Goal: Task Accomplishment & Management: Manage account settings

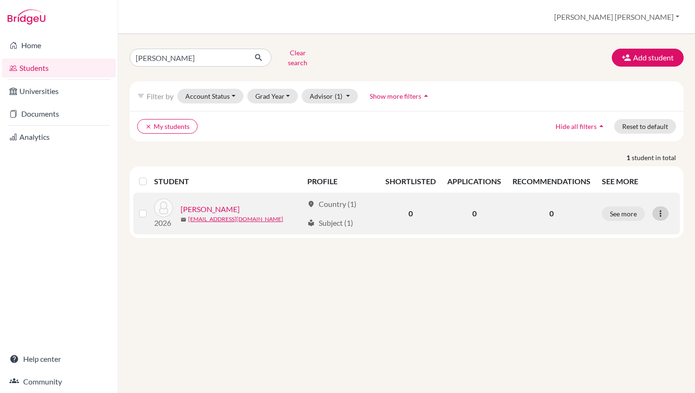
click at [664, 209] on icon at bounding box center [660, 213] width 9 height 9
click at [661, 207] on div at bounding box center [660, 214] width 16 height 14
click at [661, 209] on icon at bounding box center [660, 213] width 9 height 9
click at [632, 207] on button "See more" at bounding box center [623, 214] width 43 height 15
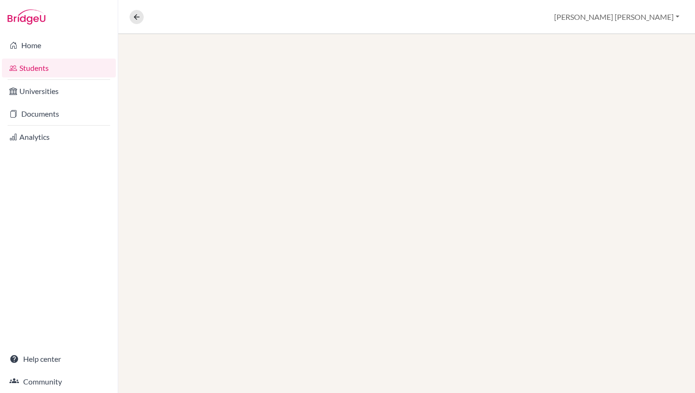
click at [632, 207] on div at bounding box center [406, 213] width 577 height 359
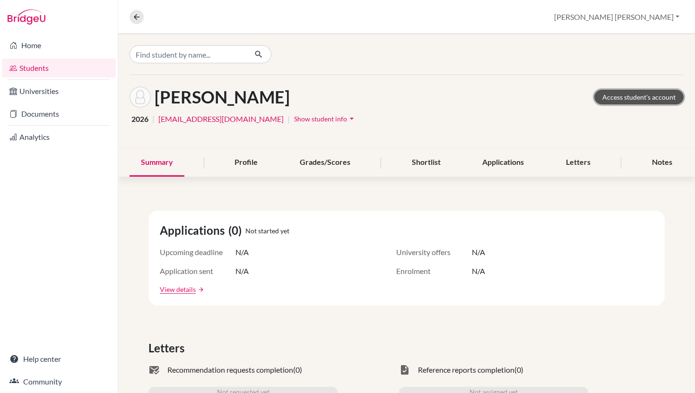
click at [653, 94] on link "Access student's account" at bounding box center [638, 97] width 89 height 15
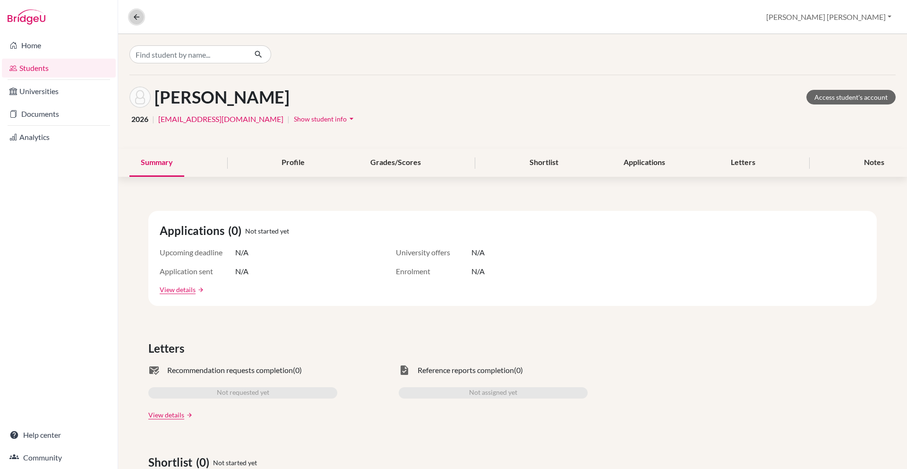
click at [133, 19] on icon at bounding box center [136, 17] width 9 height 9
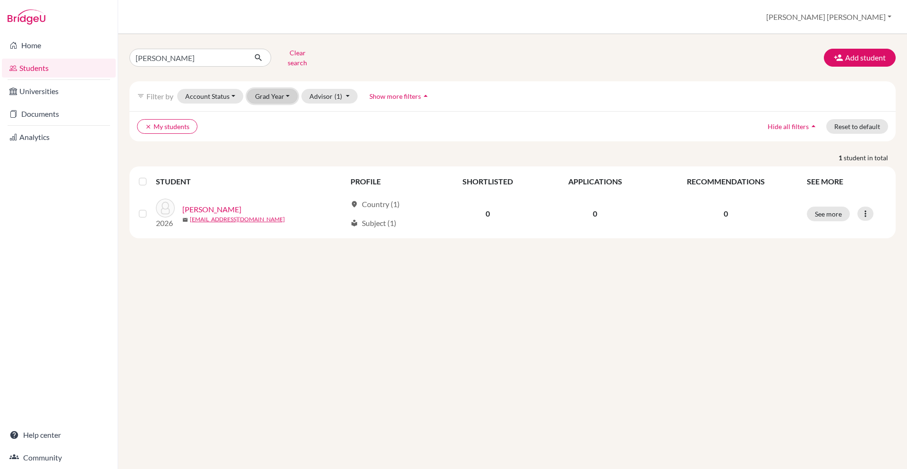
click at [261, 93] on button "Grad Year" at bounding box center [272, 96] width 51 height 15
click at [278, 141] on div "2027" at bounding box center [275, 146] width 33 height 11
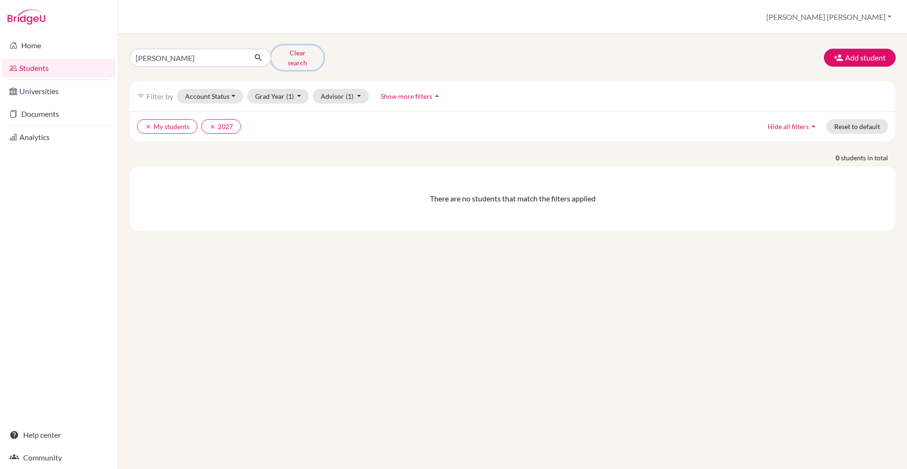
click at [288, 53] on button "Clear search" at bounding box center [297, 57] width 52 height 25
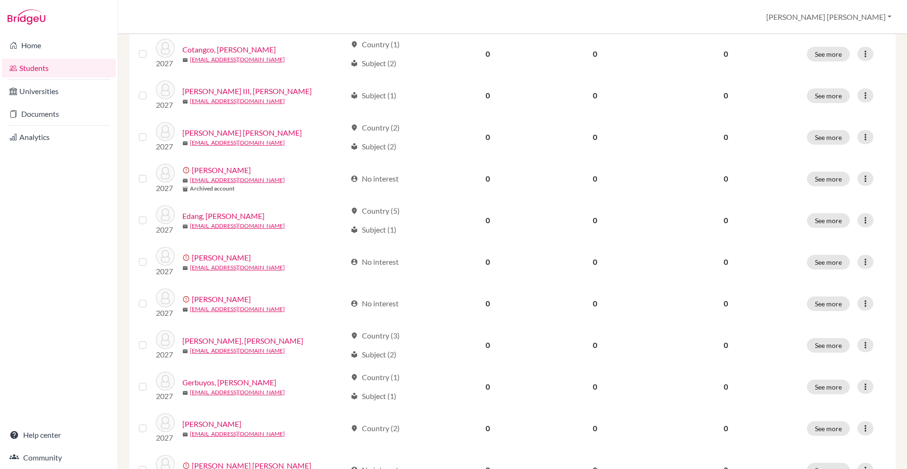
scroll to position [613, 0]
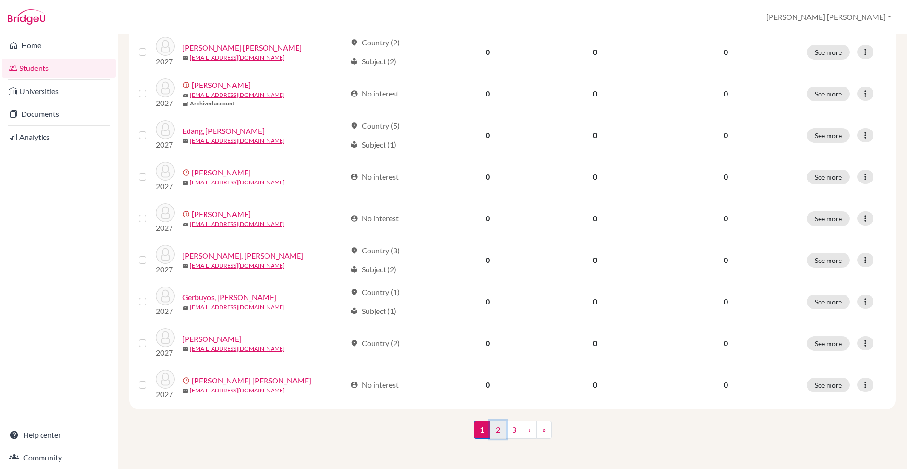
click at [498, 428] on link "2" at bounding box center [498, 430] width 17 height 18
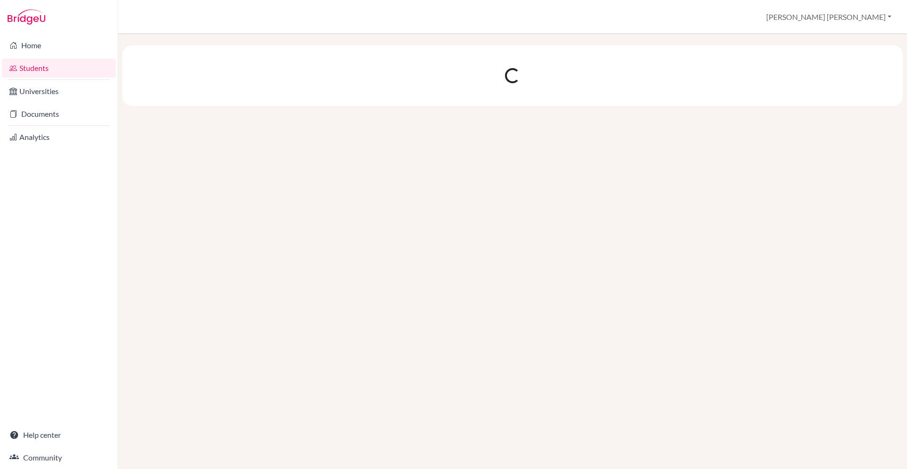
scroll to position [0, 0]
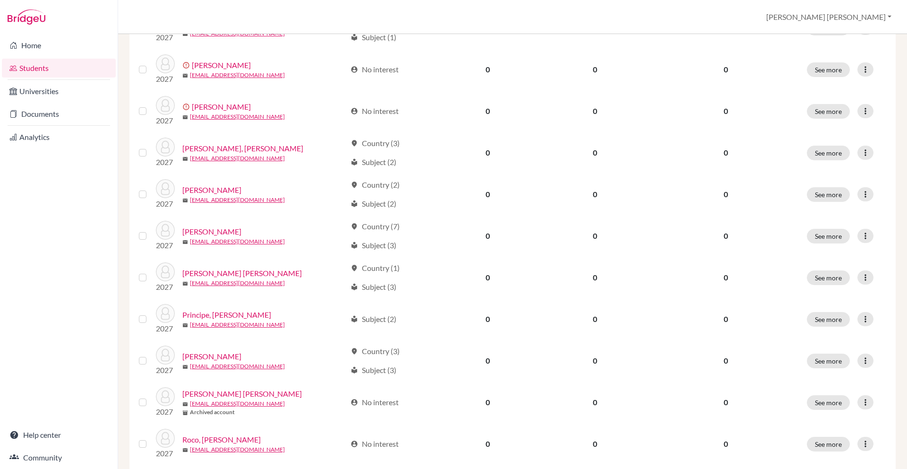
scroll to position [449, 0]
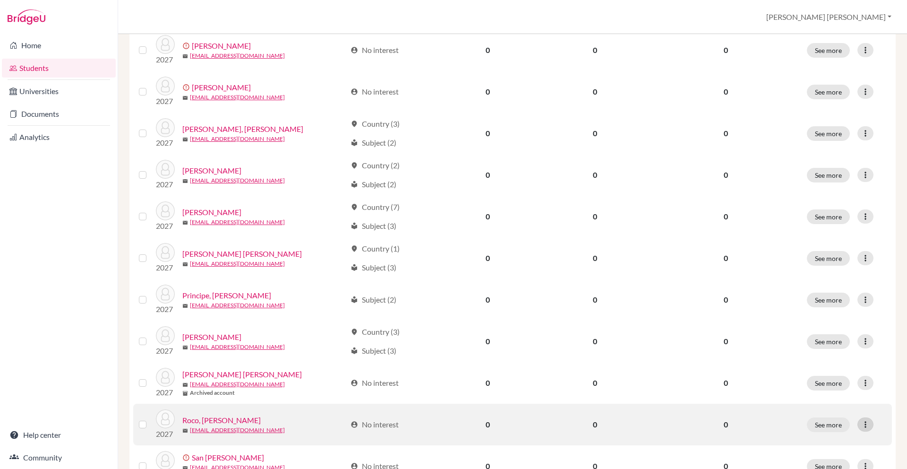
click at [867, 425] on icon at bounding box center [865, 424] width 9 height 9
click at [839, 409] on button "Reset Password" at bounding box center [824, 404] width 75 height 15
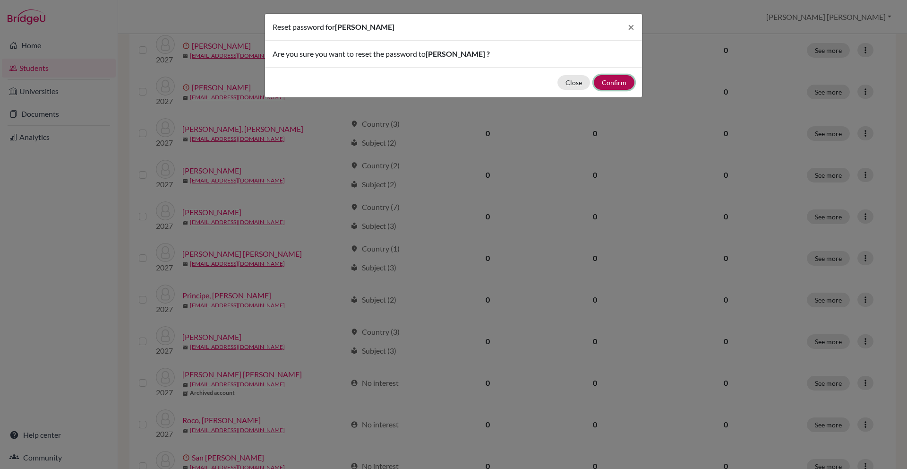
click at [612, 83] on button "Confirm" at bounding box center [614, 82] width 41 height 15
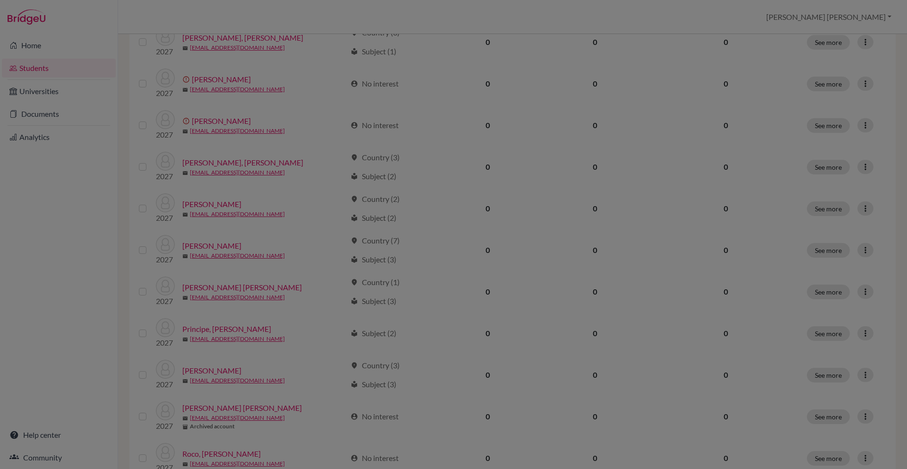
scroll to position [483, 0]
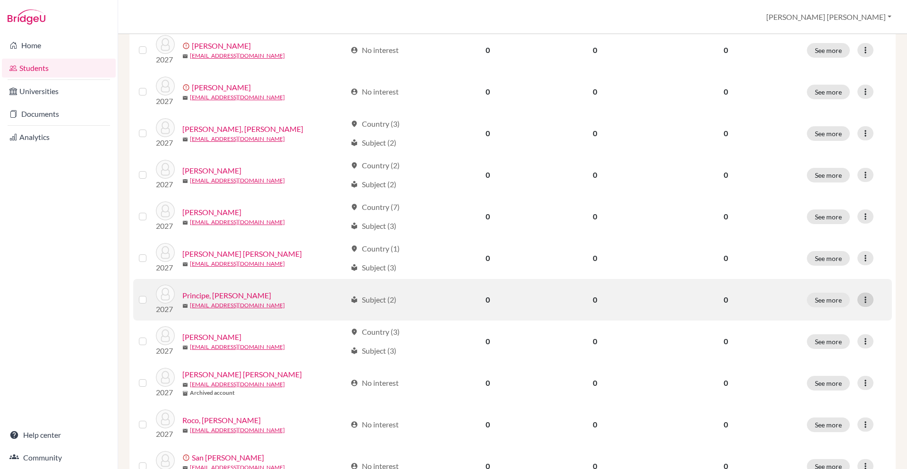
click at [868, 296] on icon at bounding box center [865, 299] width 9 height 9
click at [837, 353] on button "Reset Password" at bounding box center [824, 348] width 75 height 15
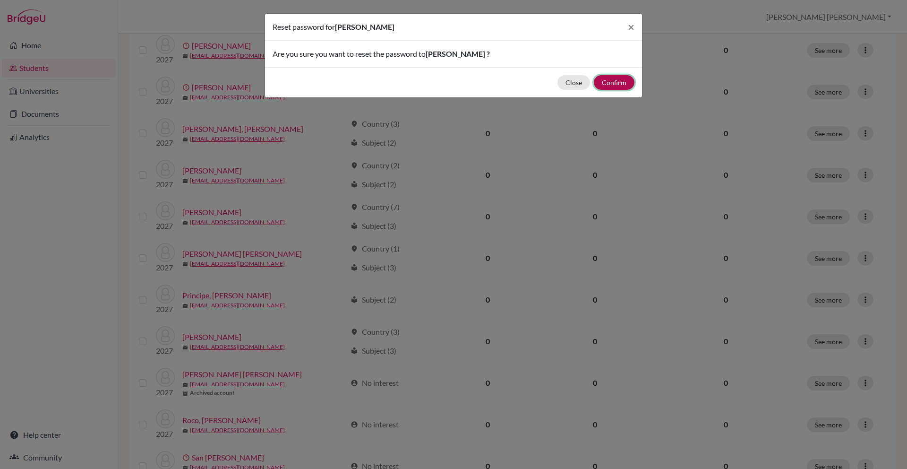
click at [621, 82] on button "Confirm" at bounding box center [614, 82] width 41 height 15
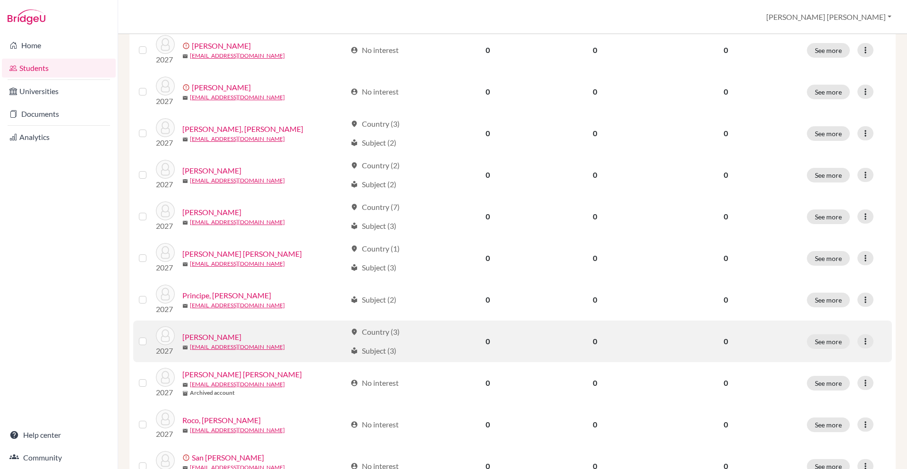
scroll to position [646, 0]
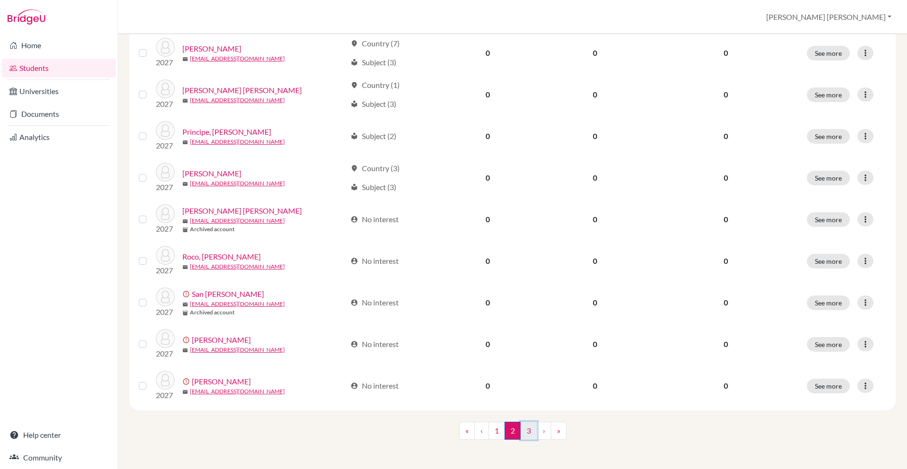
click at [532, 432] on link "3" at bounding box center [529, 431] width 17 height 18
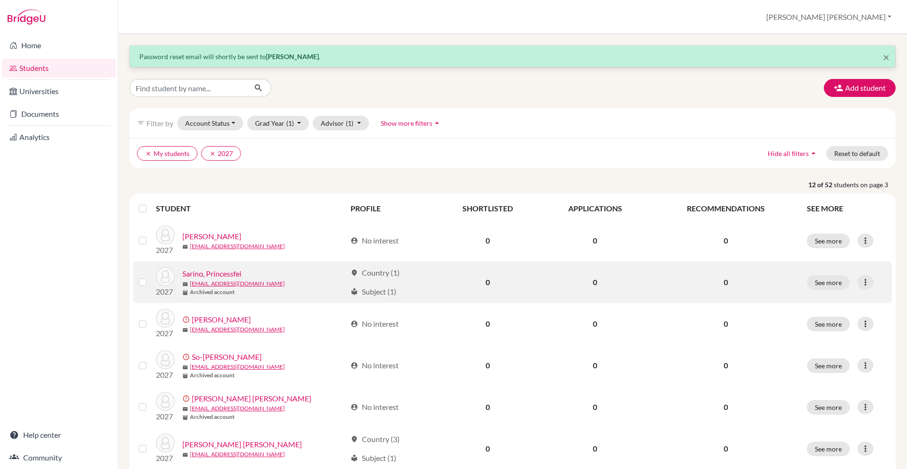
scroll to position [39, 0]
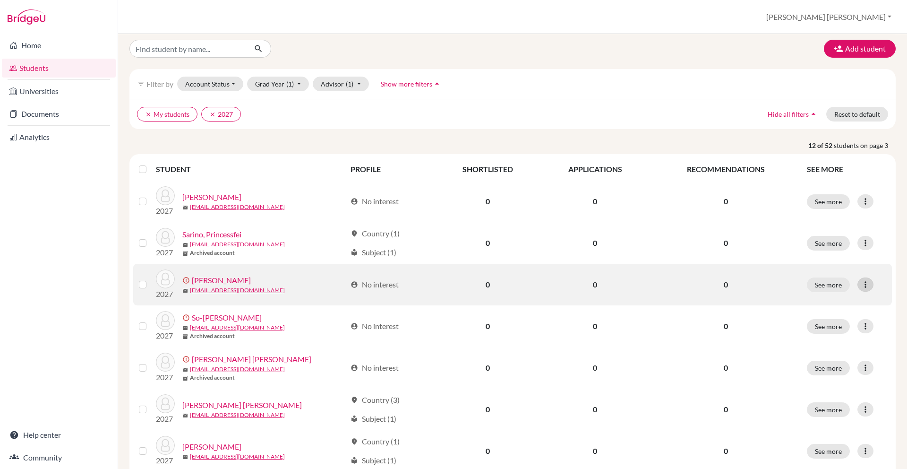
click at [867, 284] on icon at bounding box center [865, 284] width 9 height 9
click at [835, 331] on button "Resend invite email" at bounding box center [830, 334] width 86 height 15
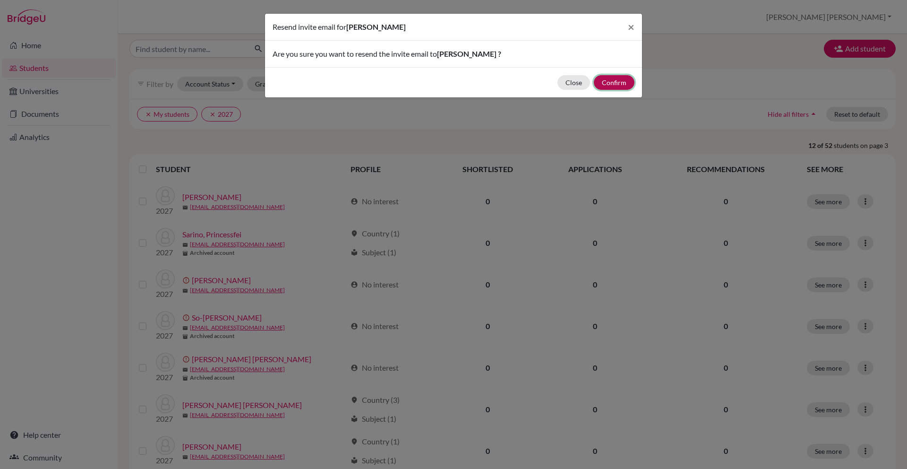
click at [625, 87] on button "Confirm" at bounding box center [614, 82] width 41 height 15
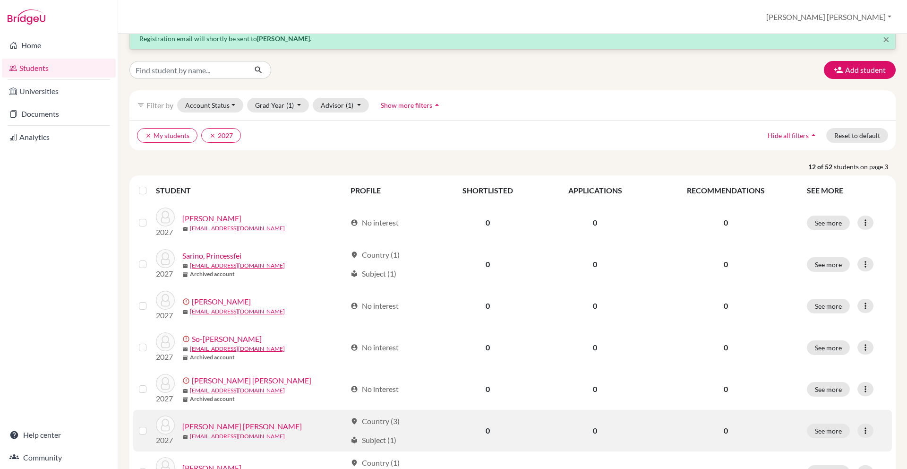
scroll to position [313, 0]
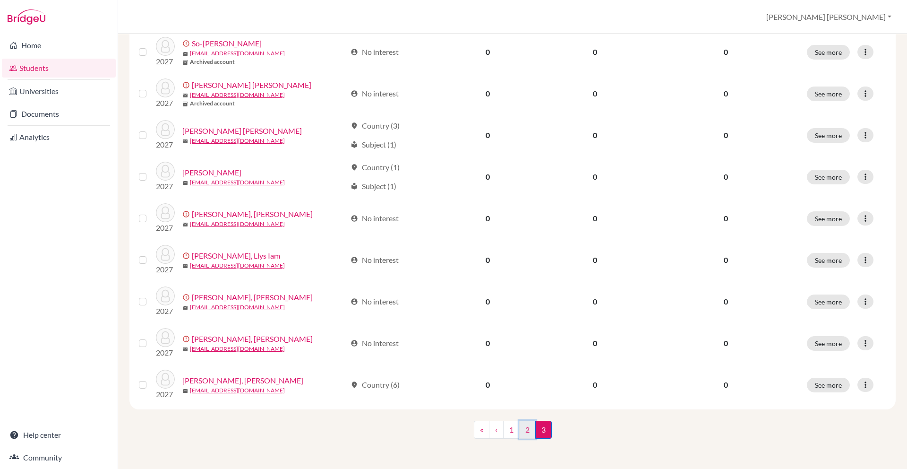
click at [529, 434] on link "2" at bounding box center [527, 430] width 17 height 18
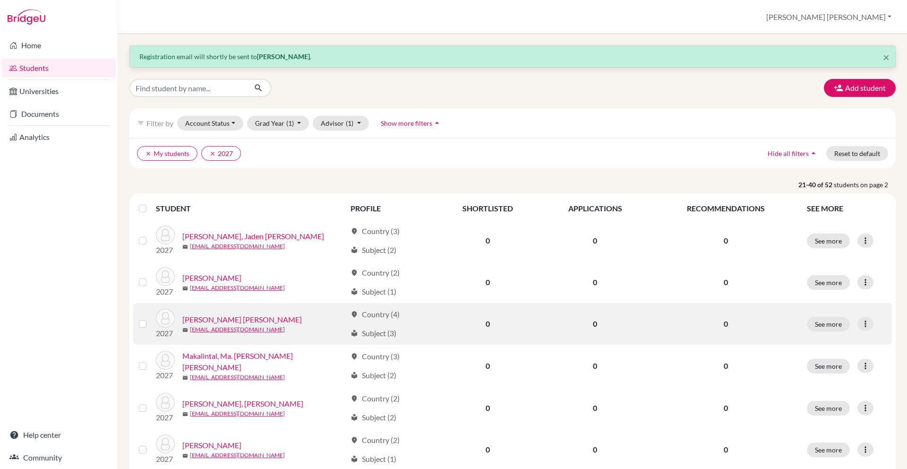
scroll to position [253, 0]
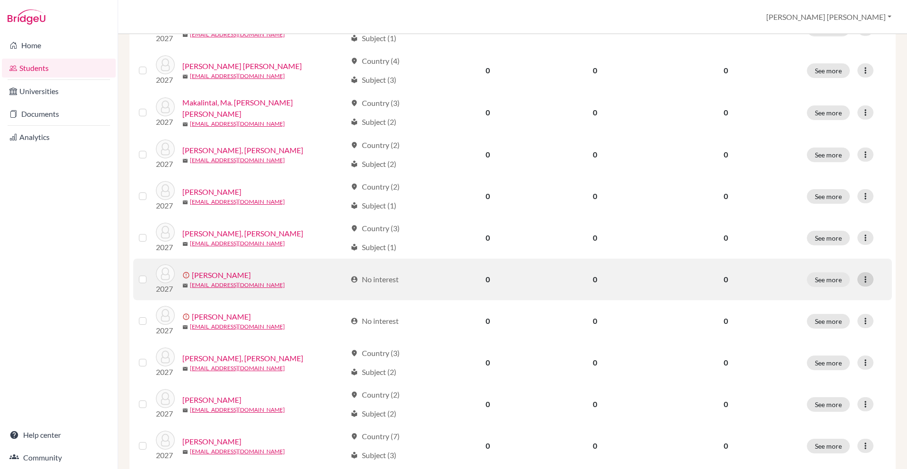
click at [867, 280] on icon at bounding box center [865, 279] width 9 height 9
click at [827, 325] on button "Resend invite email" at bounding box center [830, 328] width 86 height 15
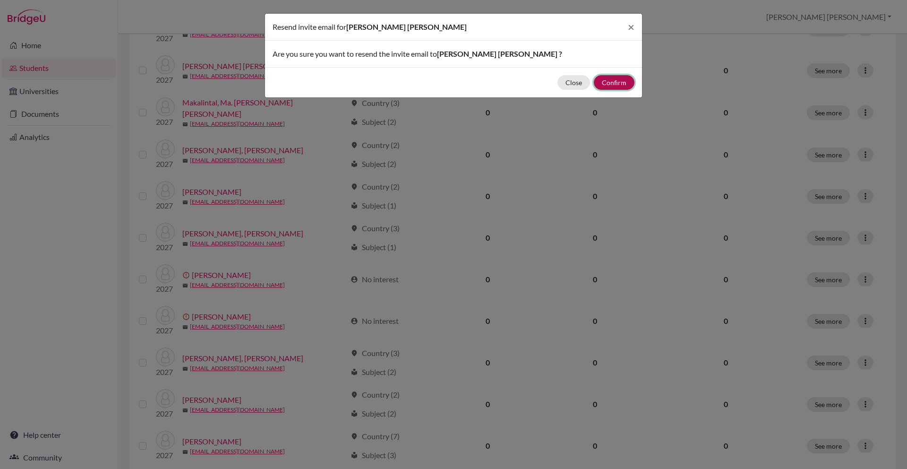
click at [618, 81] on button "Confirm" at bounding box center [614, 82] width 41 height 15
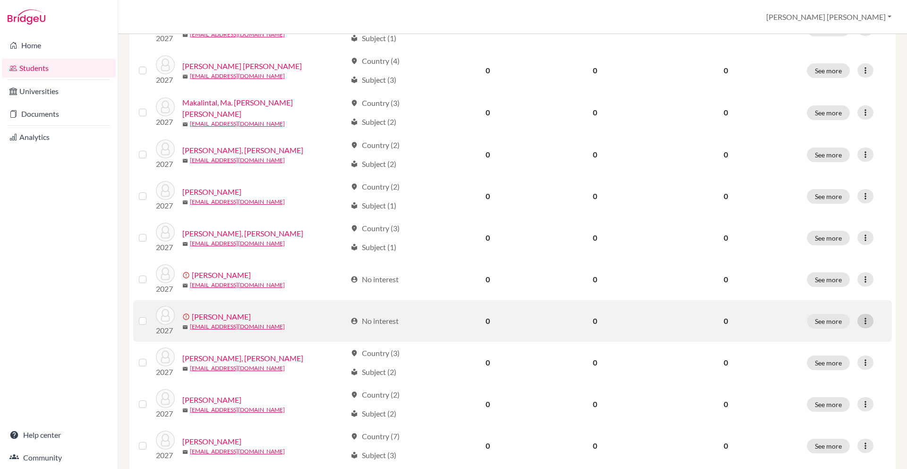
click at [871, 320] on div at bounding box center [866, 321] width 16 height 14
click at [842, 372] on button "Resend invite email" at bounding box center [830, 369] width 86 height 15
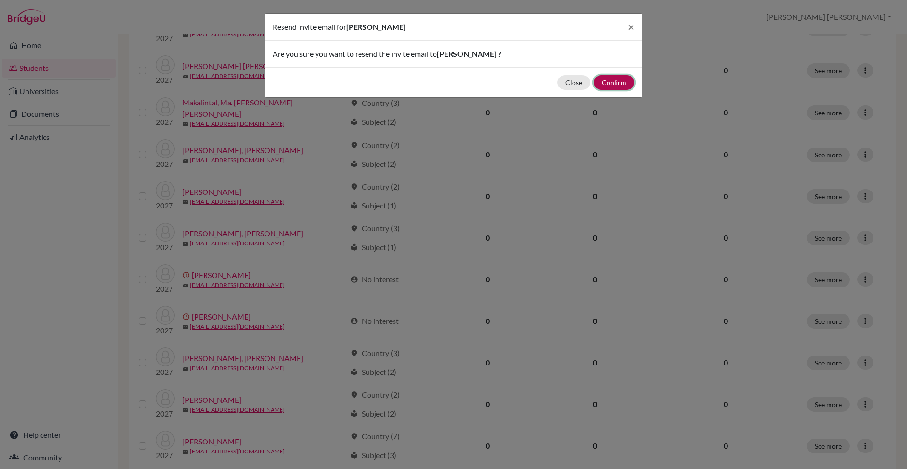
click at [618, 86] on button "Confirm" at bounding box center [614, 82] width 41 height 15
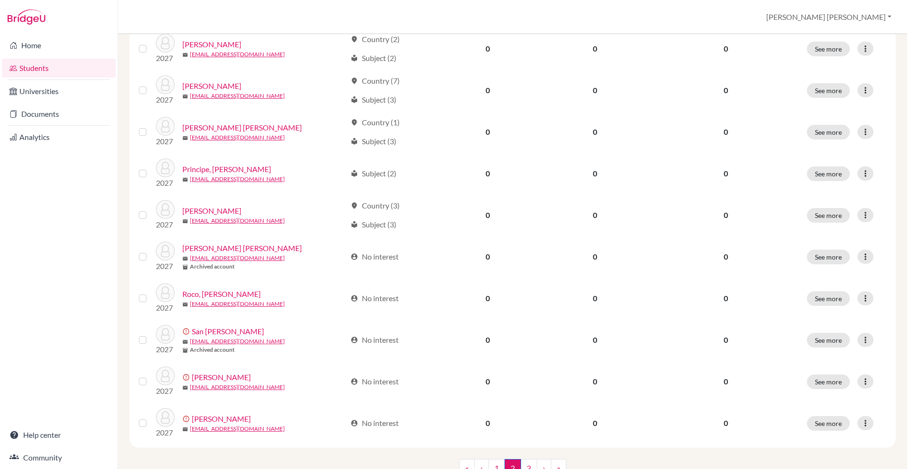
scroll to position [646, 0]
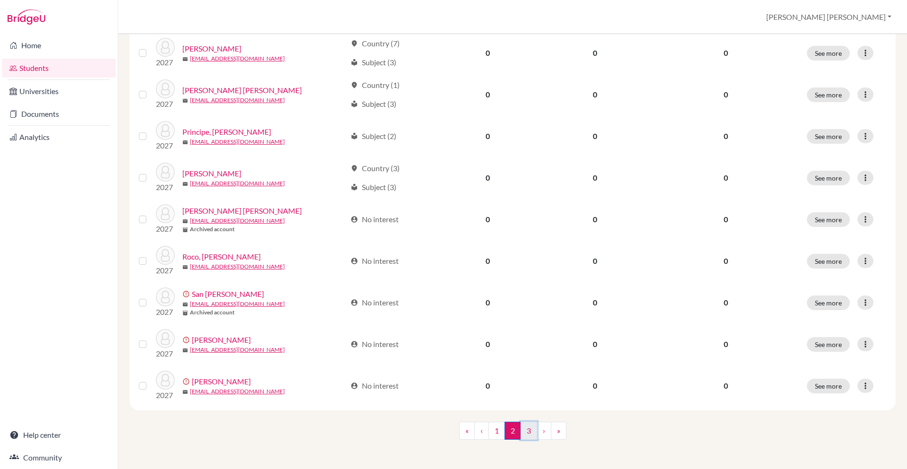
click at [531, 437] on link "3" at bounding box center [529, 431] width 17 height 18
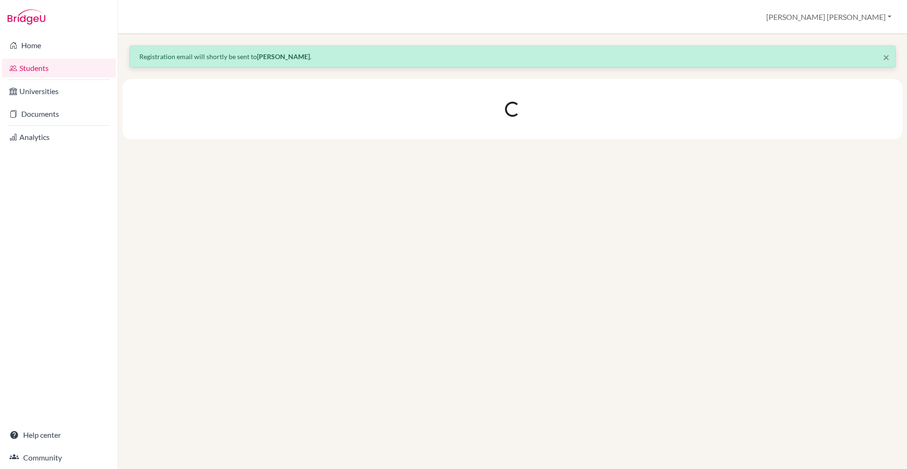
scroll to position [0, 0]
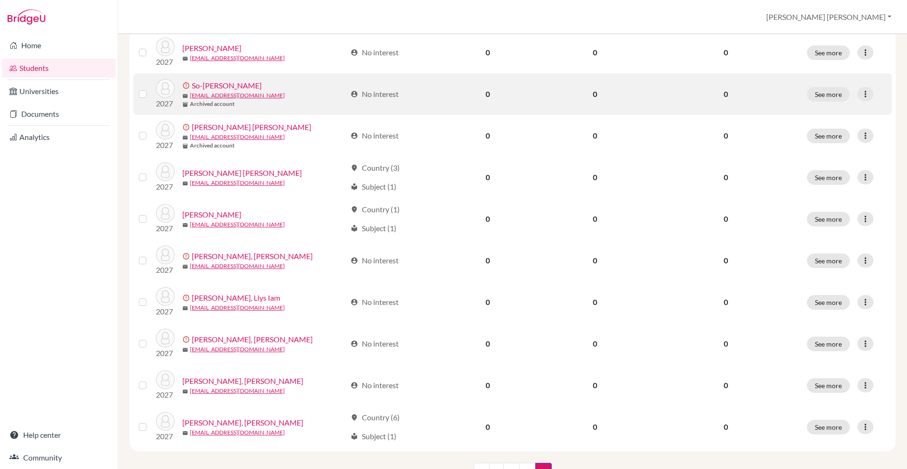
scroll to position [313, 0]
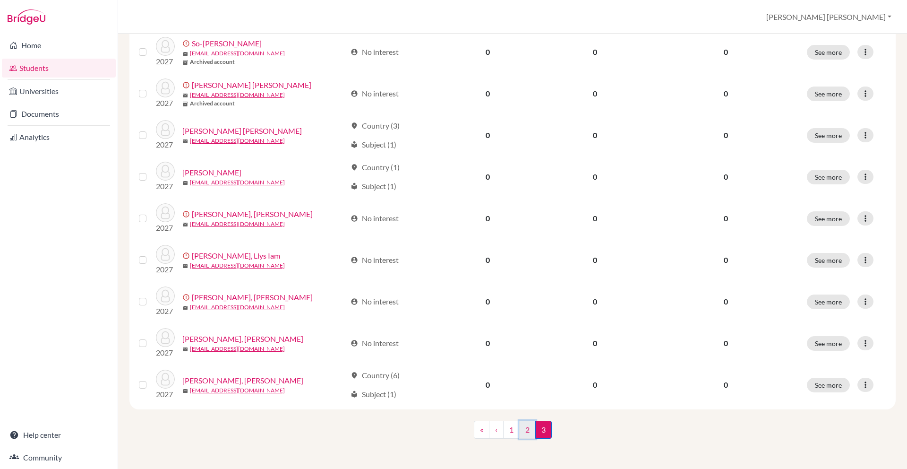
click at [526, 432] on link "2" at bounding box center [527, 430] width 17 height 18
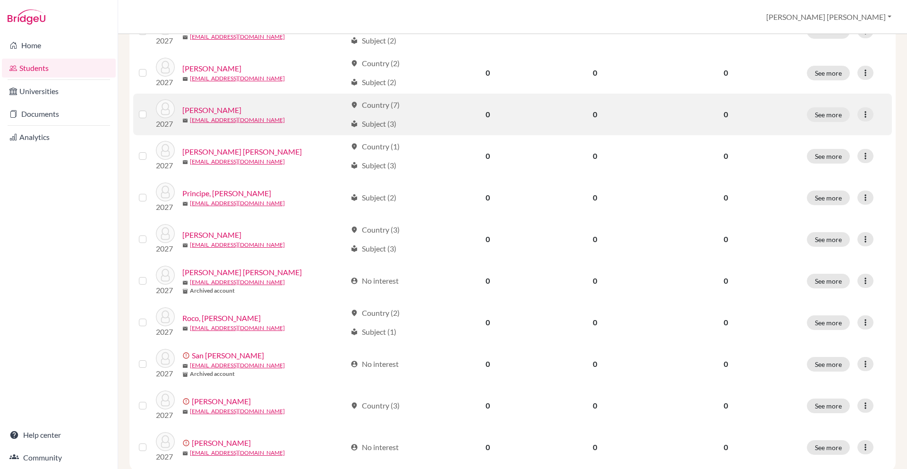
scroll to position [646, 0]
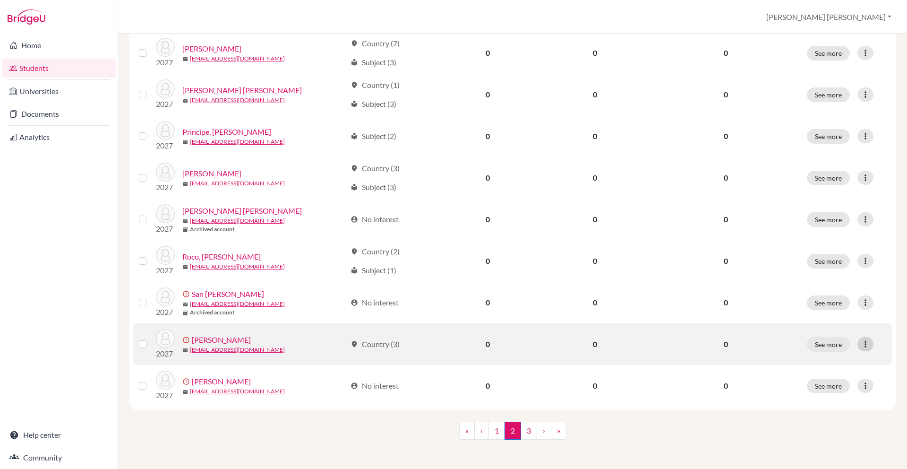
click at [871, 345] on div at bounding box center [866, 344] width 16 height 14
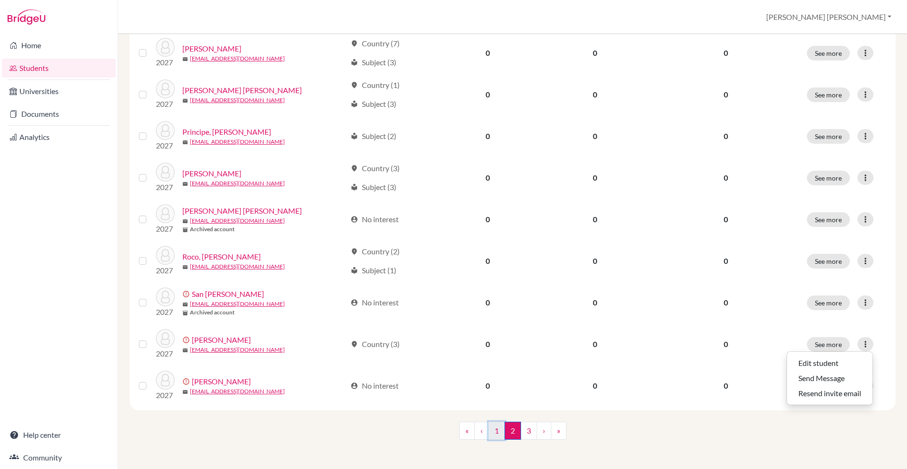
click at [498, 434] on link "1" at bounding box center [497, 431] width 17 height 18
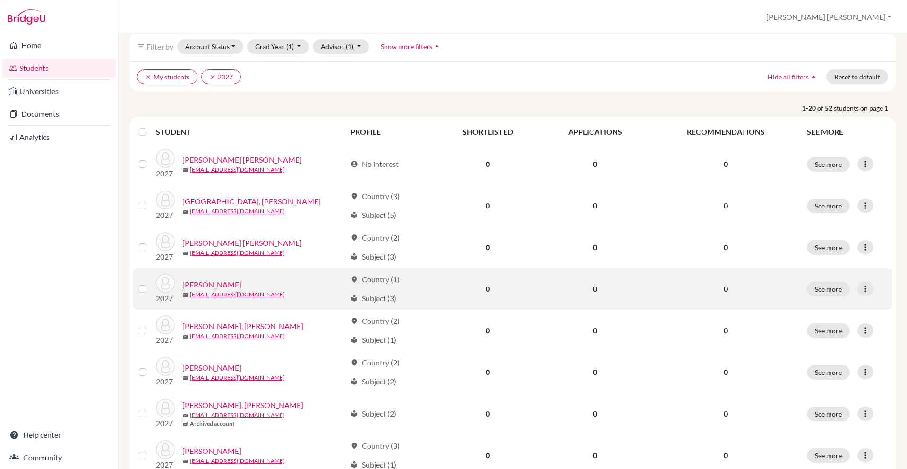
scroll to position [75, 0]
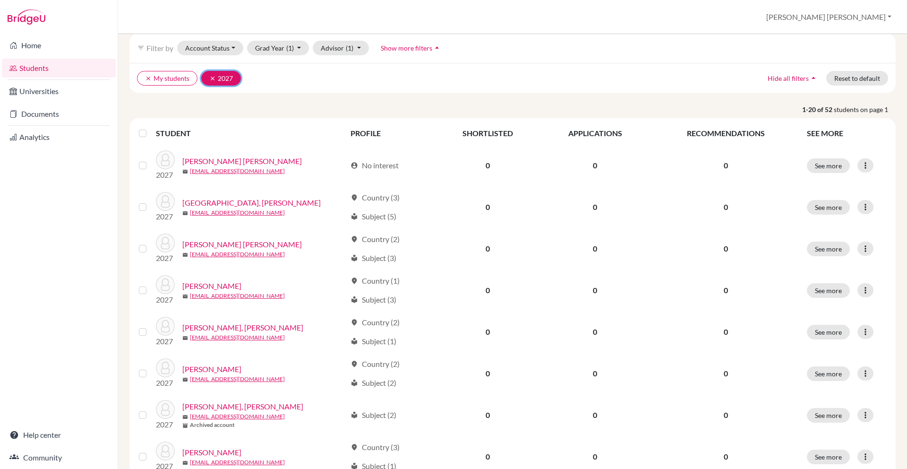
click at [210, 78] on icon "clear" at bounding box center [212, 78] width 7 height 7
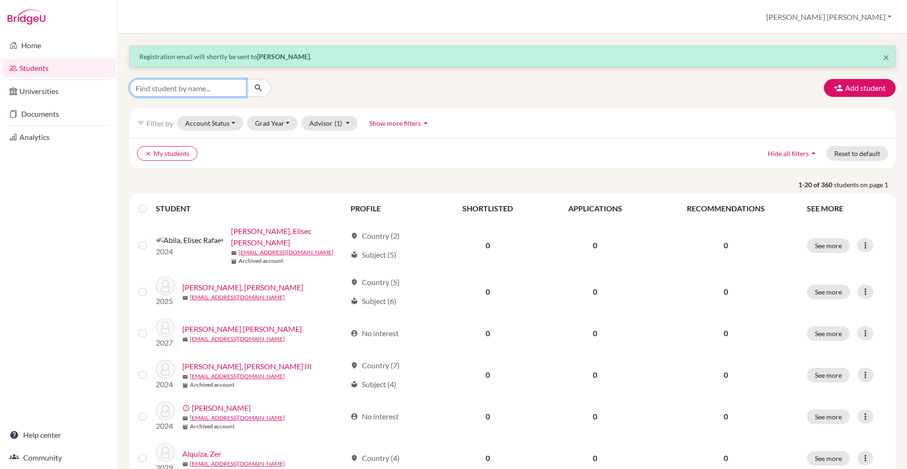
click at [210, 88] on input "Find student by name..." at bounding box center [187, 88] width 117 height 18
type input "[PERSON_NAME]"
click at [262, 86] on icon "submit" at bounding box center [258, 87] width 9 height 9
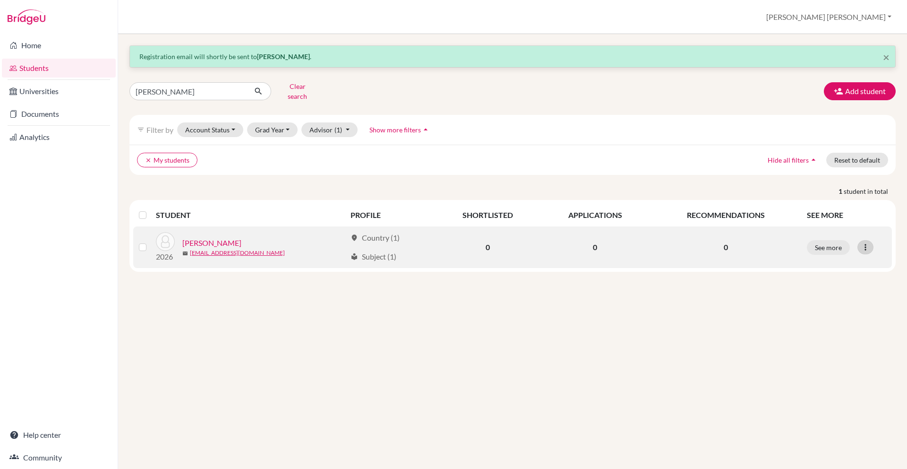
click at [867, 244] on icon at bounding box center [865, 246] width 9 height 9
click at [837, 242] on button "See more" at bounding box center [828, 247] width 43 height 15
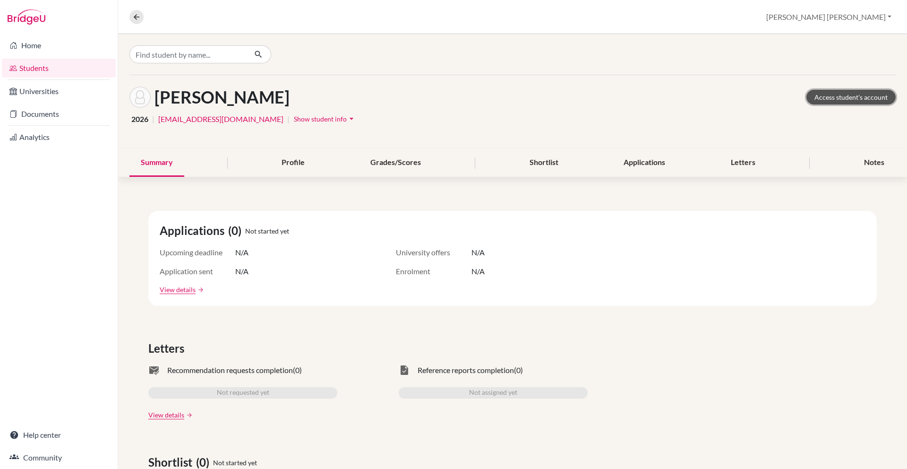
click at [848, 98] on link "Access student's account" at bounding box center [851, 97] width 89 height 15
